Goal: Transaction & Acquisition: Purchase product/service

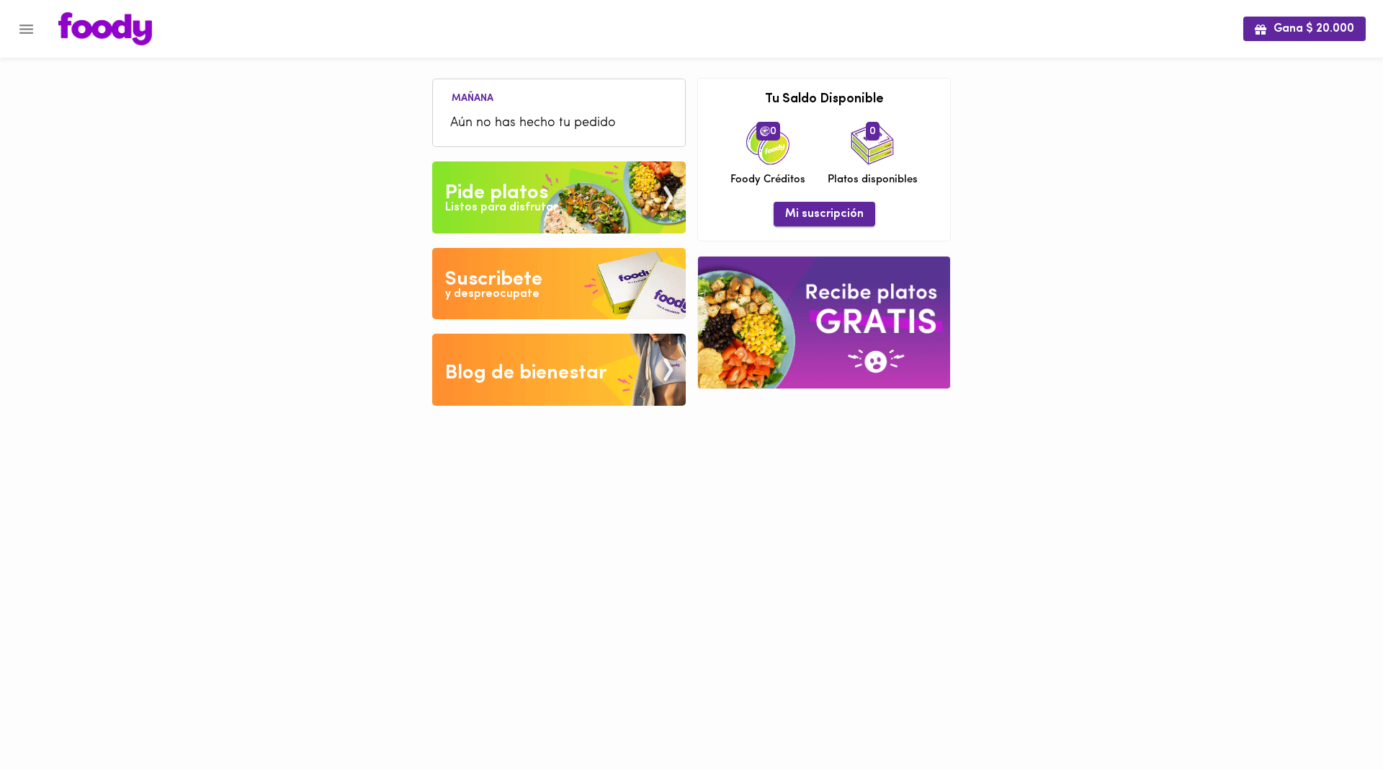
click at [830, 215] on span "Mi suscripción" at bounding box center [824, 215] width 79 height 14
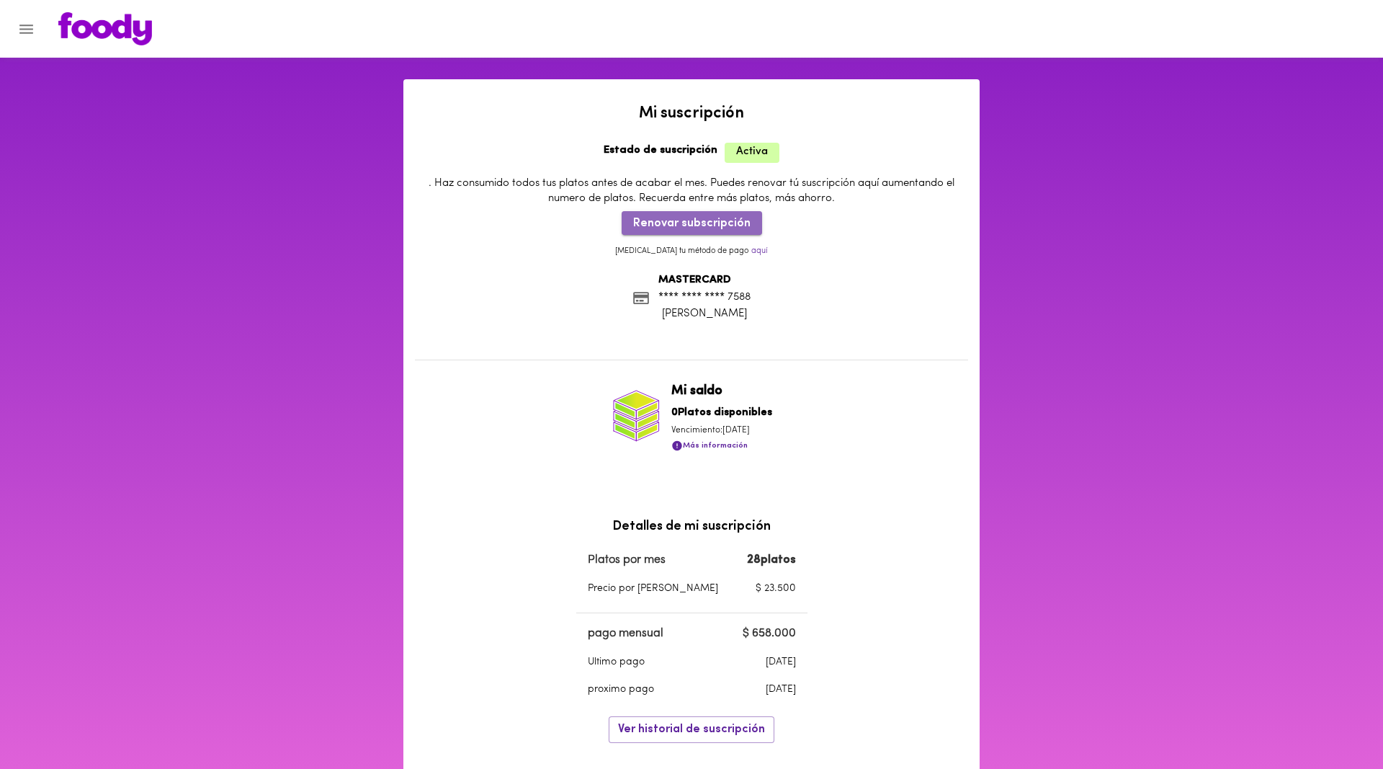
click at [715, 222] on span "Renovar subscripción" at bounding box center [691, 224] width 117 height 14
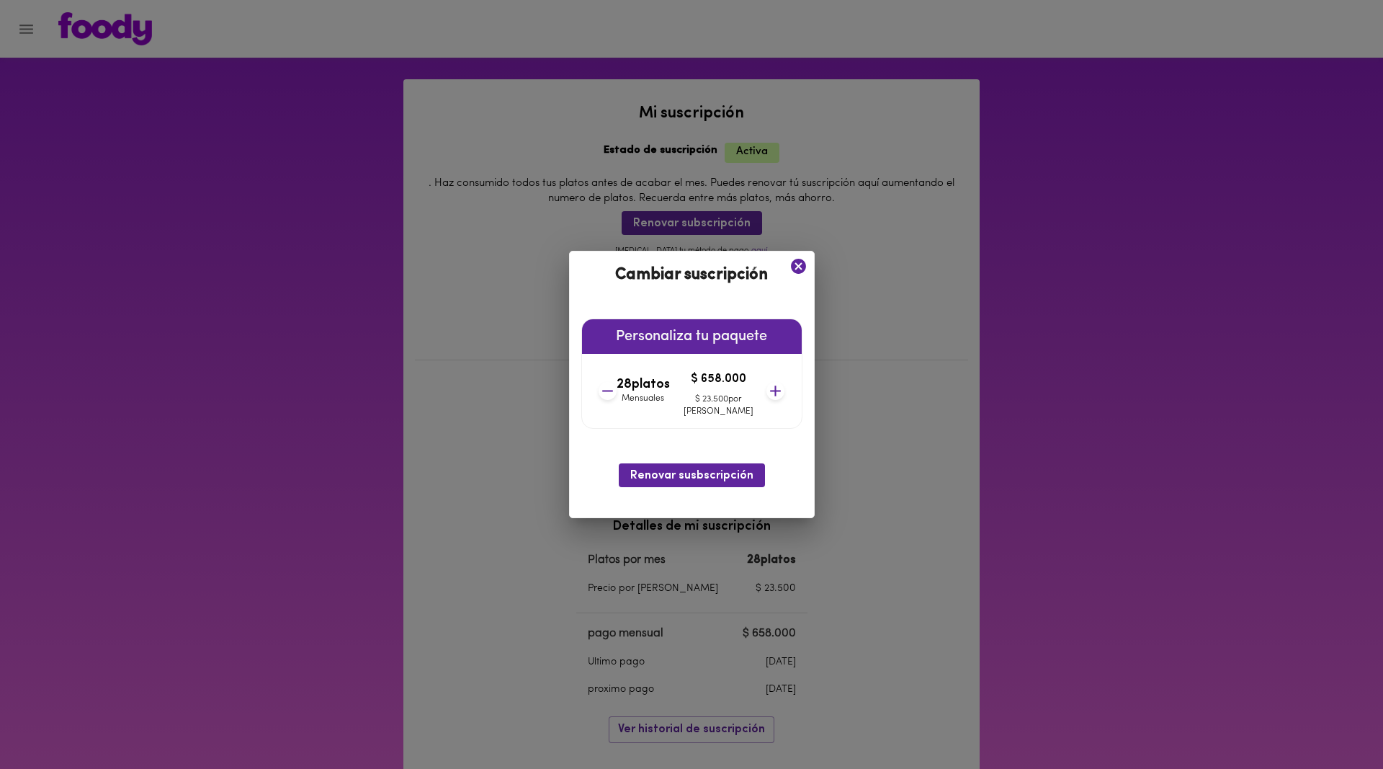
click at [617, 388] on icon at bounding box center [608, 391] width 18 height 18
click at [617, 390] on icon at bounding box center [608, 391] width 18 height 18
click at [767, 388] on icon at bounding box center [776, 391] width 18 height 18
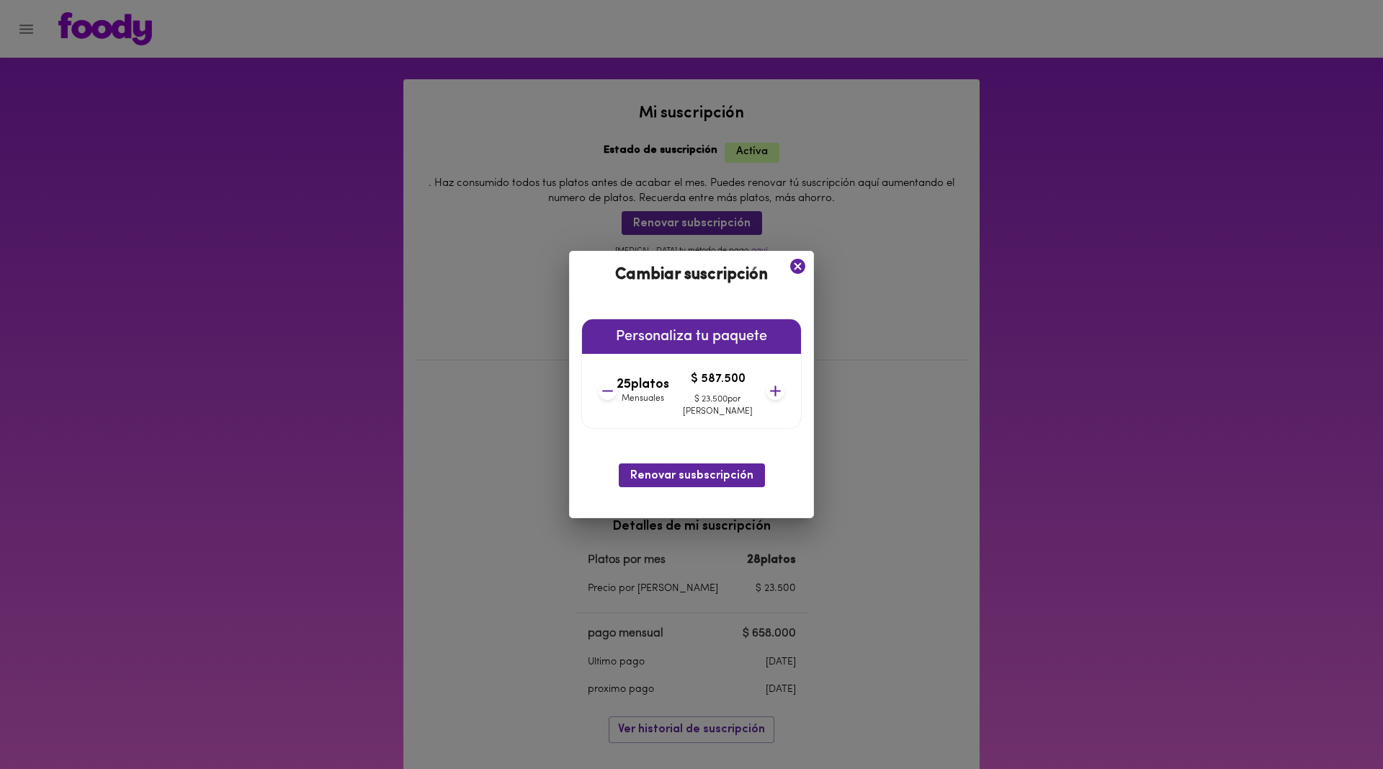
click at [767, 388] on icon at bounding box center [776, 391] width 18 height 18
click at [706, 475] on span "Renovar susbscripción" at bounding box center [691, 476] width 123 height 14
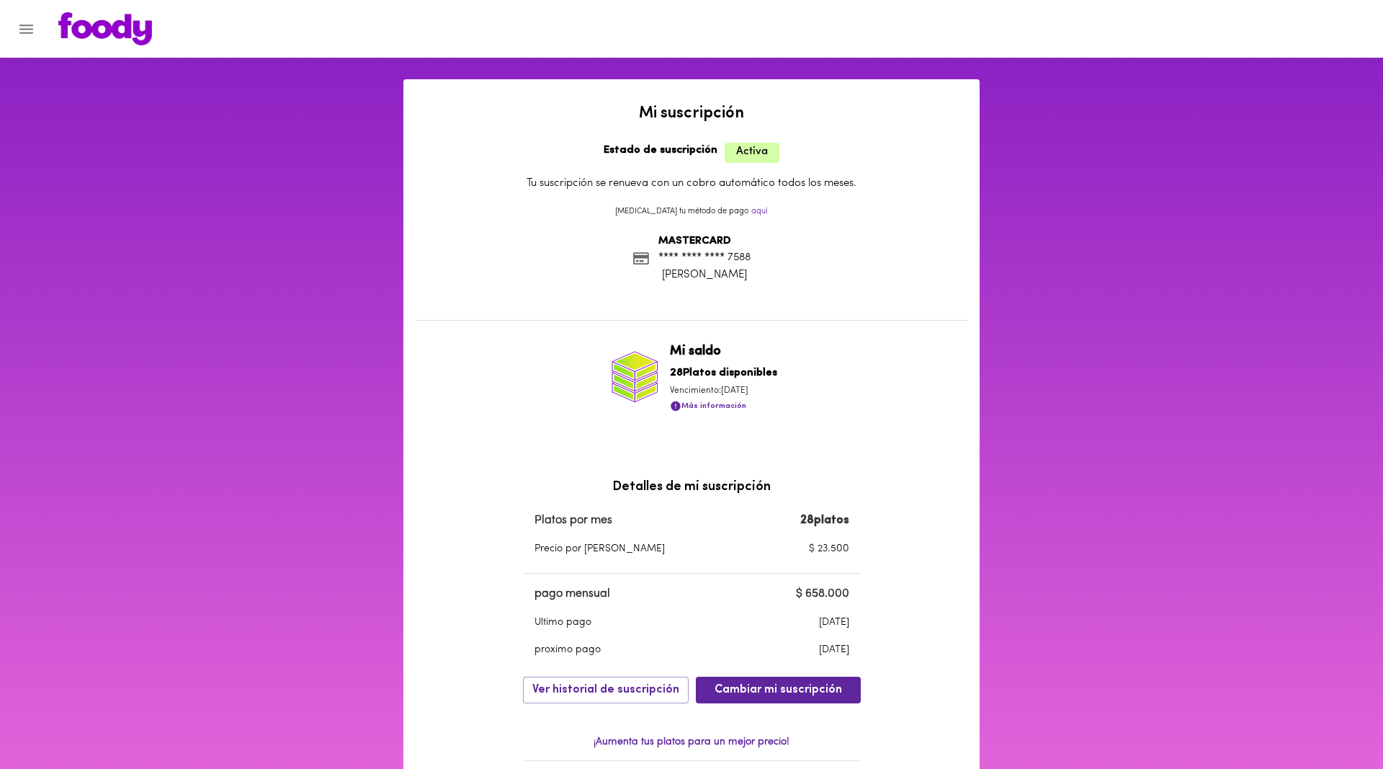
click at [36, 34] on button "Menu" at bounding box center [26, 29] width 35 height 35
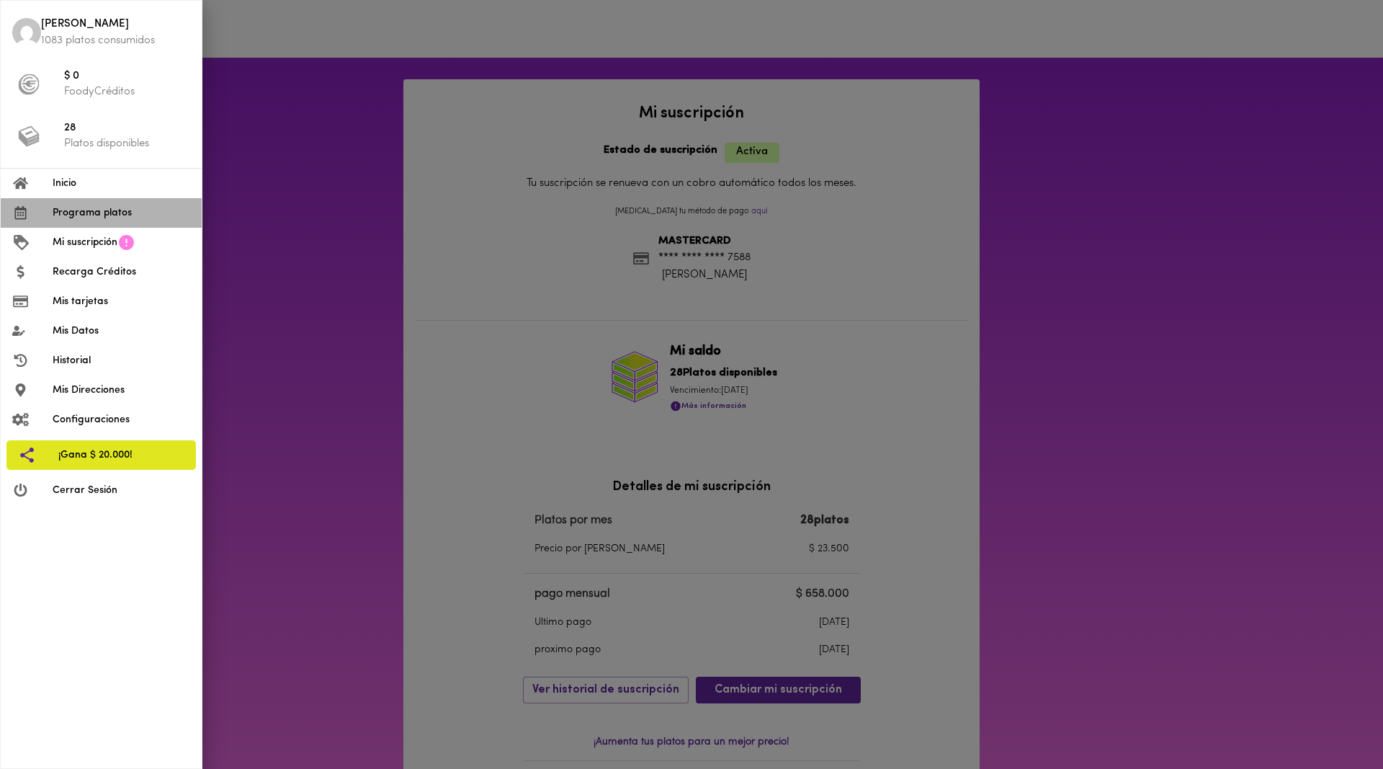
click at [92, 214] on span "Programa platos" at bounding box center [122, 212] width 138 height 15
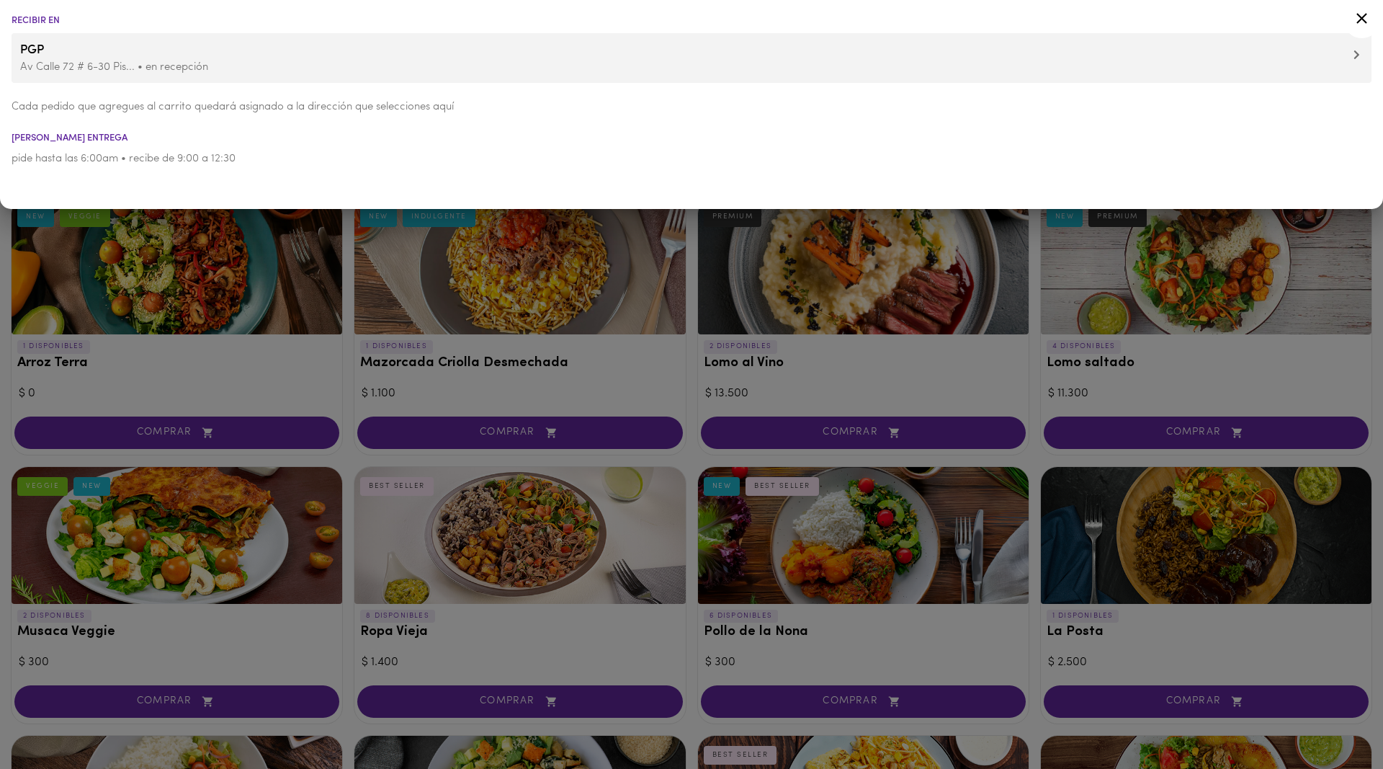
click at [1360, 19] on icon at bounding box center [1362, 18] width 18 height 18
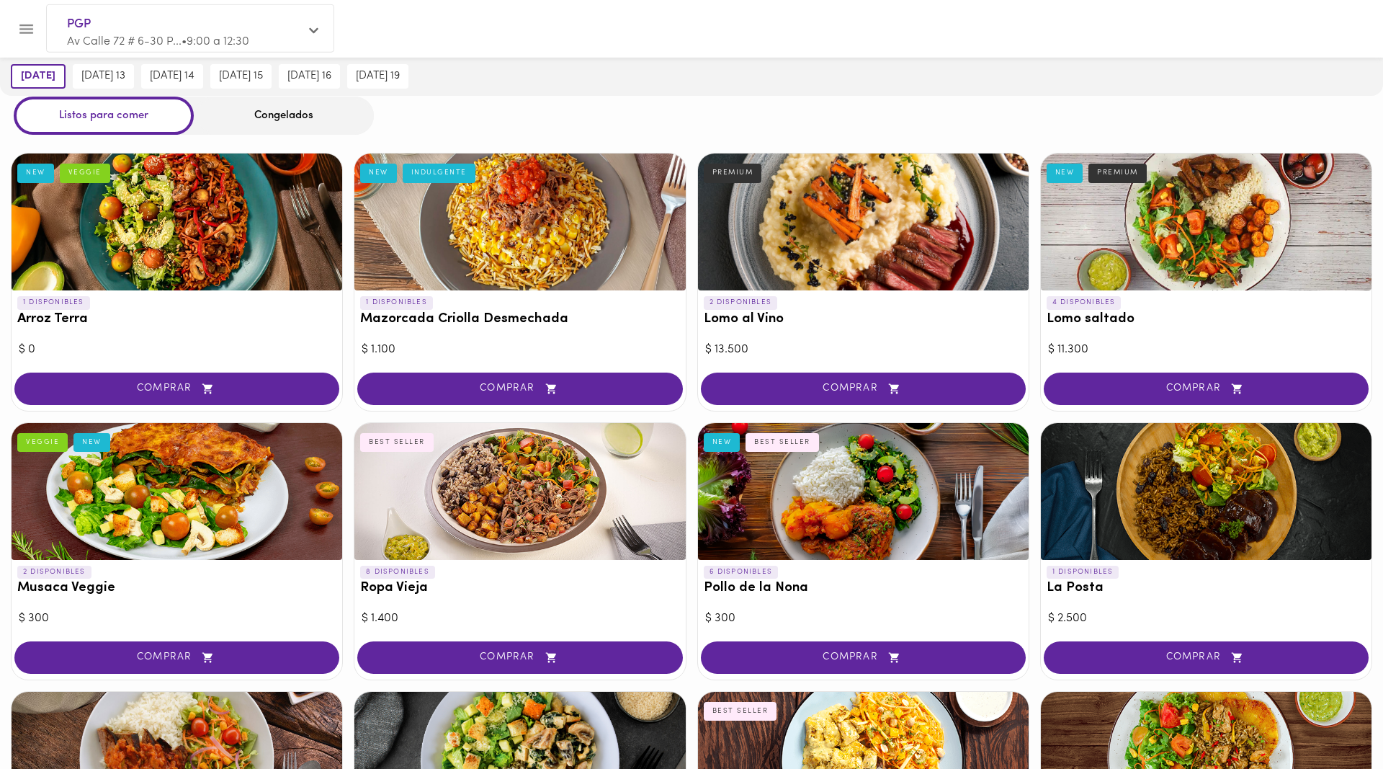
scroll to position [73, 0]
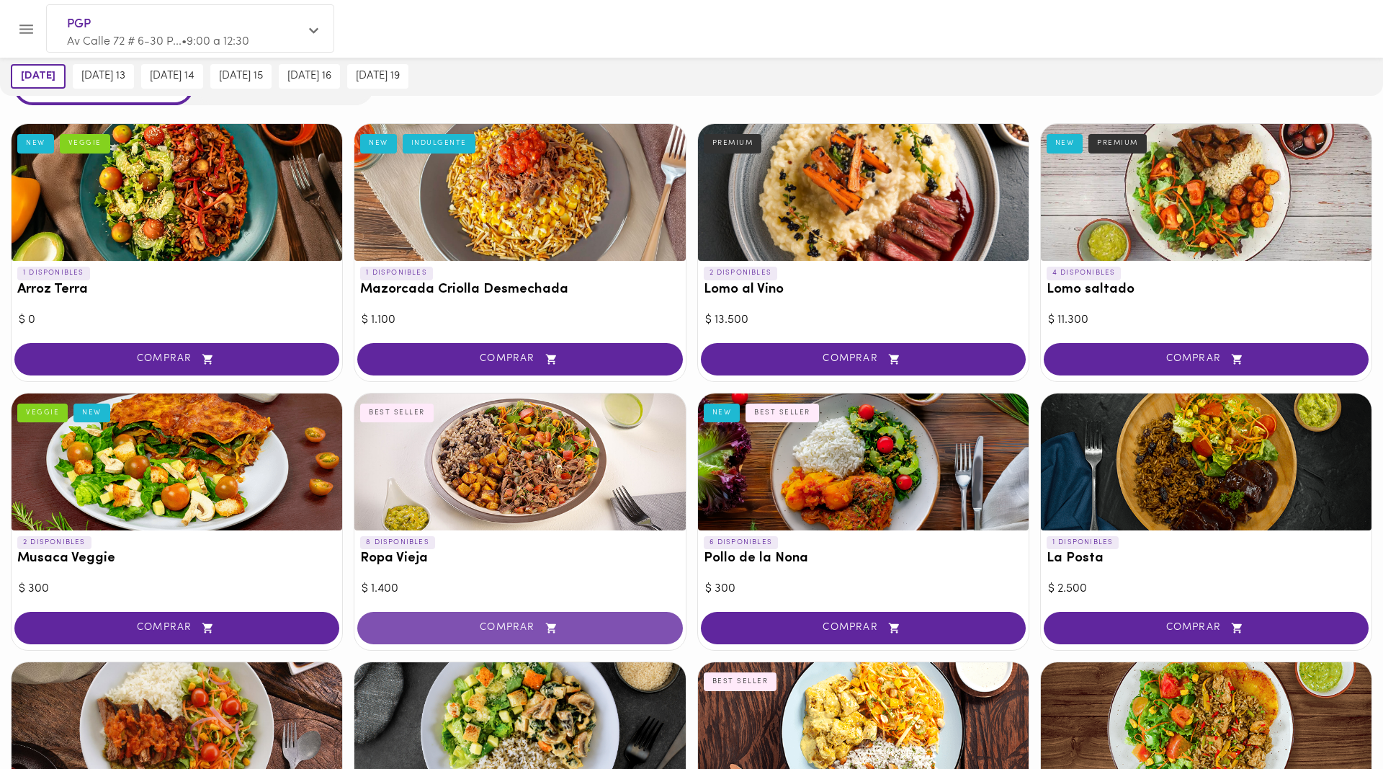
click at [489, 623] on span "COMPRAR" at bounding box center [519, 628] width 289 height 12
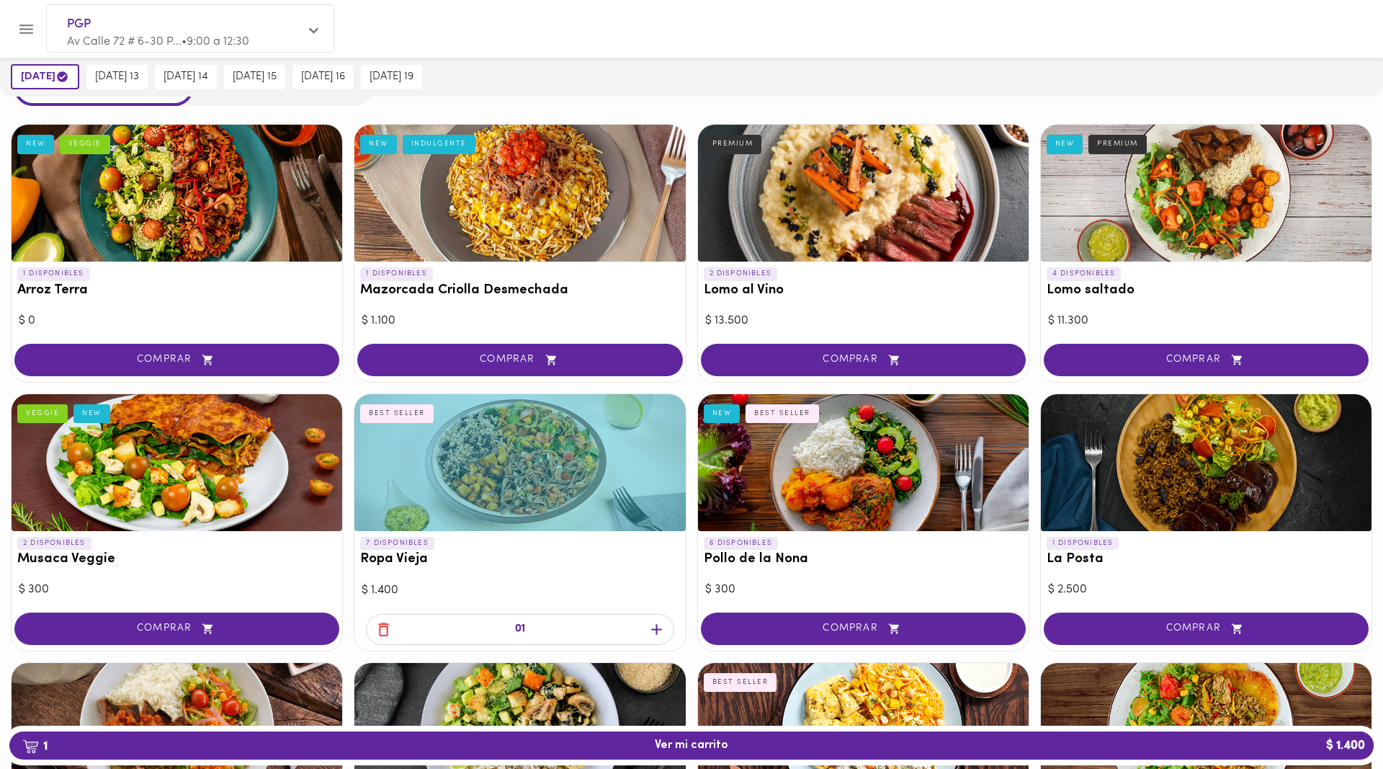
scroll to position [74, 0]
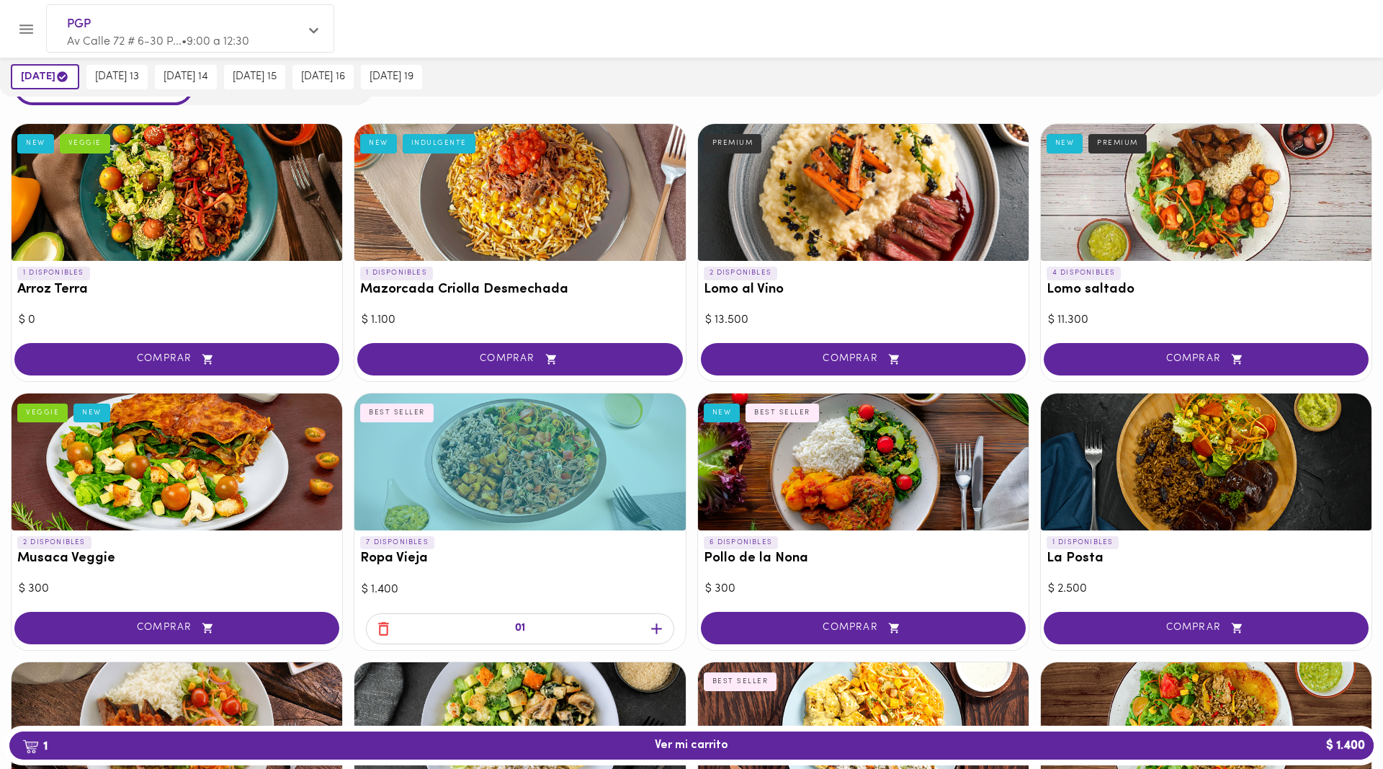
click at [659, 628] on icon "button" at bounding box center [656, 628] width 11 height 11
click at [658, 740] on span "2 Ver mi carrito $ 2.800" at bounding box center [691, 746] width 73 height 14
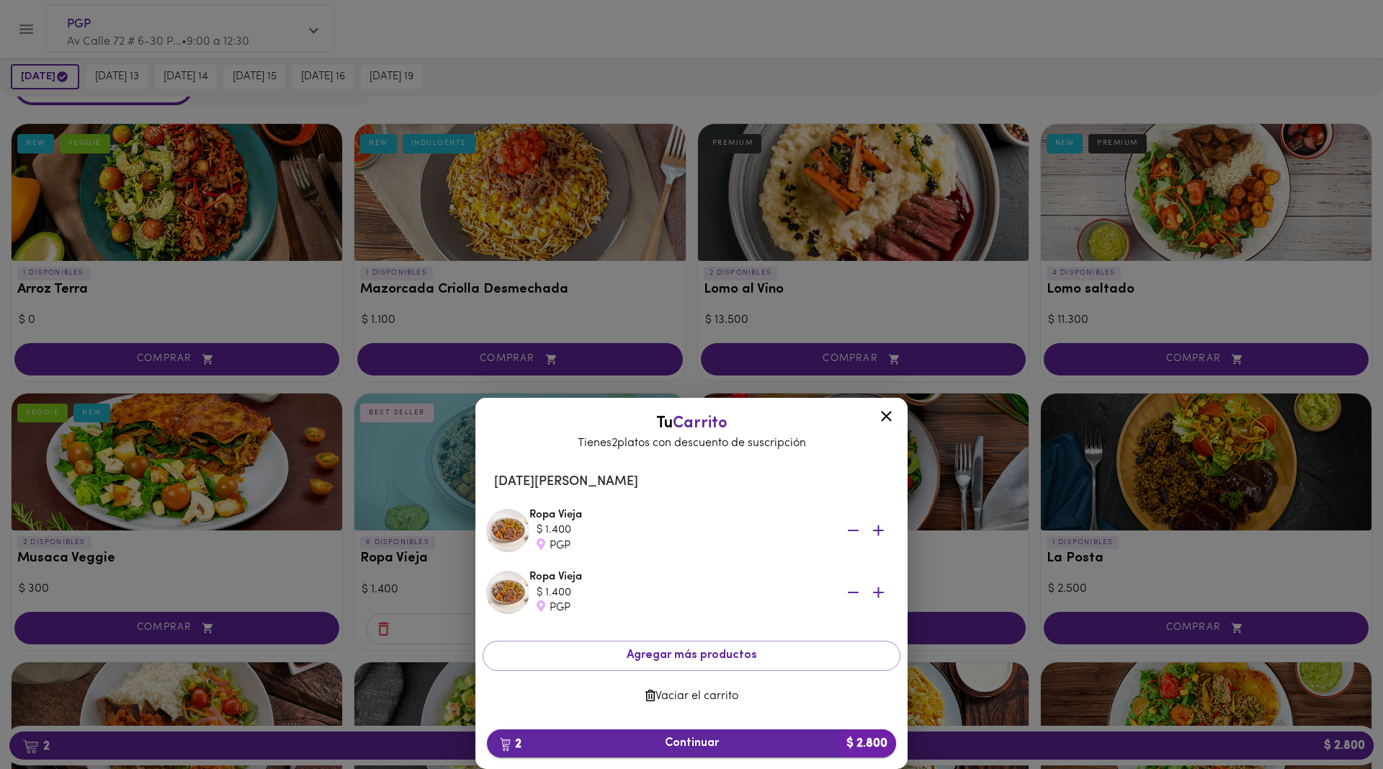
click at [711, 740] on span "2 Continuar $ 2.800" at bounding box center [692, 743] width 386 height 14
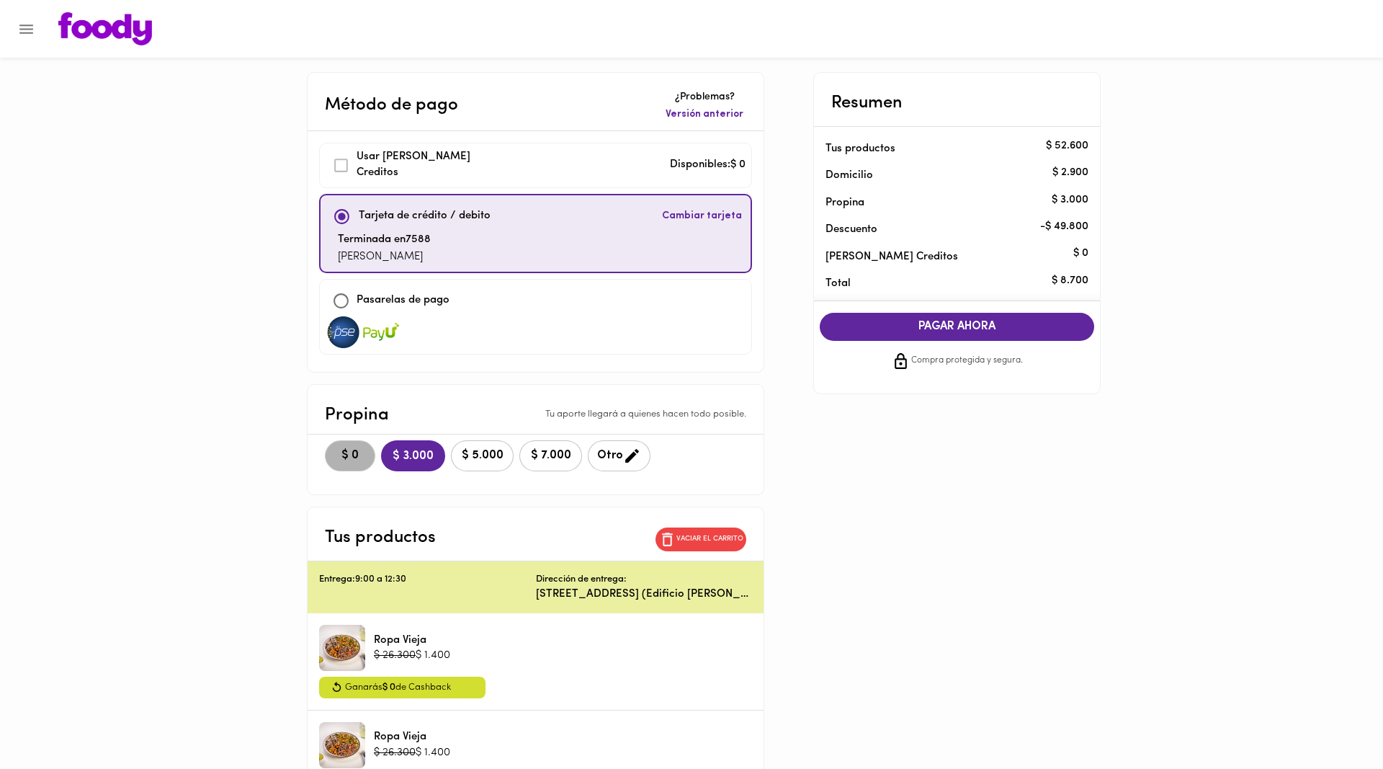
click at [334, 449] on span "$ 0" at bounding box center [350, 456] width 32 height 14
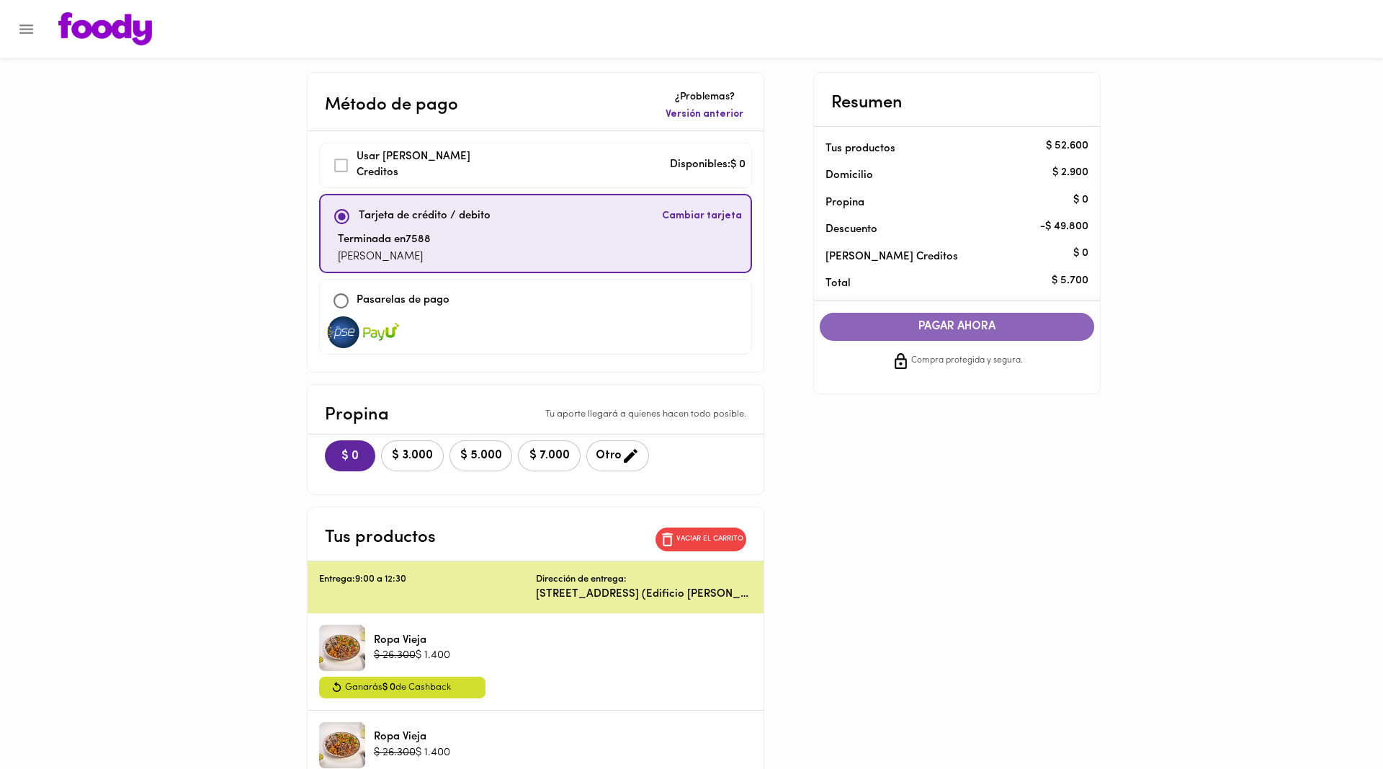
click at [957, 321] on span "PAGAR AHORA" at bounding box center [957, 327] width 246 height 14
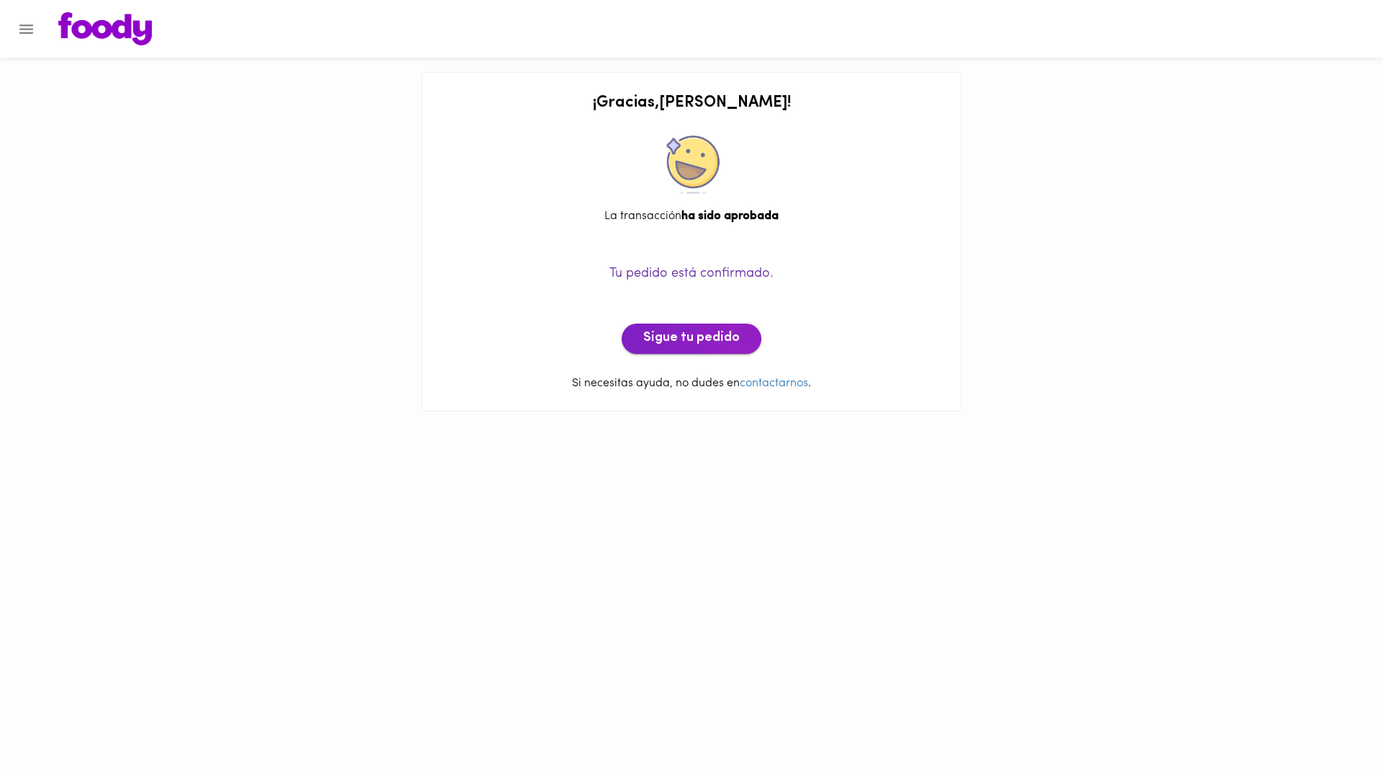
click at [699, 334] on span "Sigue tu pedido" at bounding box center [691, 339] width 97 height 16
